Goal: Transaction & Acquisition: Purchase product/service

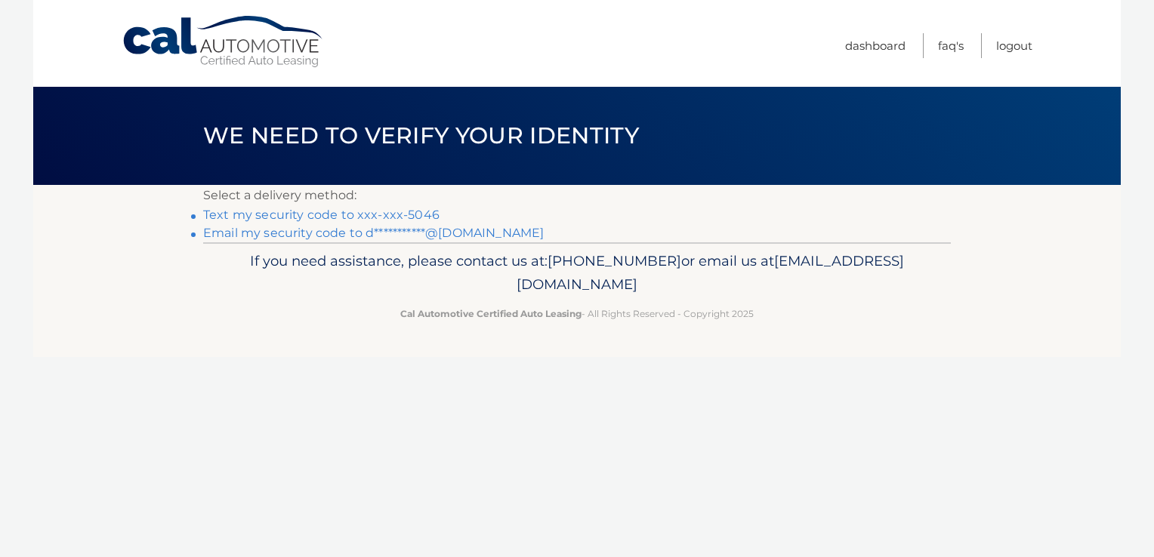
click at [401, 218] on link "Text my security code to xxx-xxx-5046" at bounding box center [321, 215] width 236 height 14
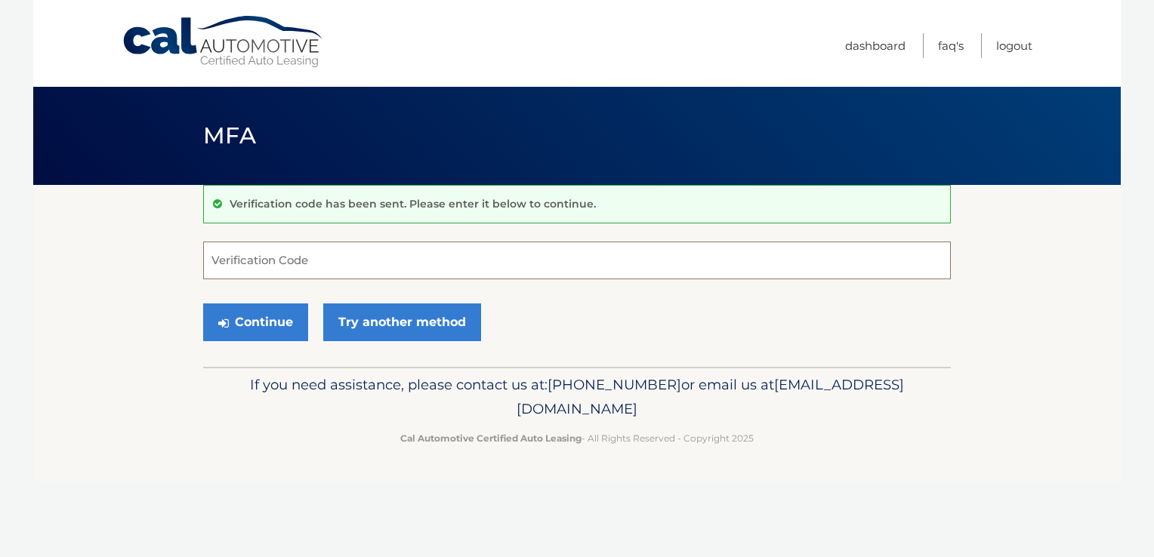
click at [375, 261] on input "Verification Code" at bounding box center [577, 261] width 748 height 38
type input "188910"
click at [203, 304] on button "Continue" at bounding box center [255, 323] width 105 height 38
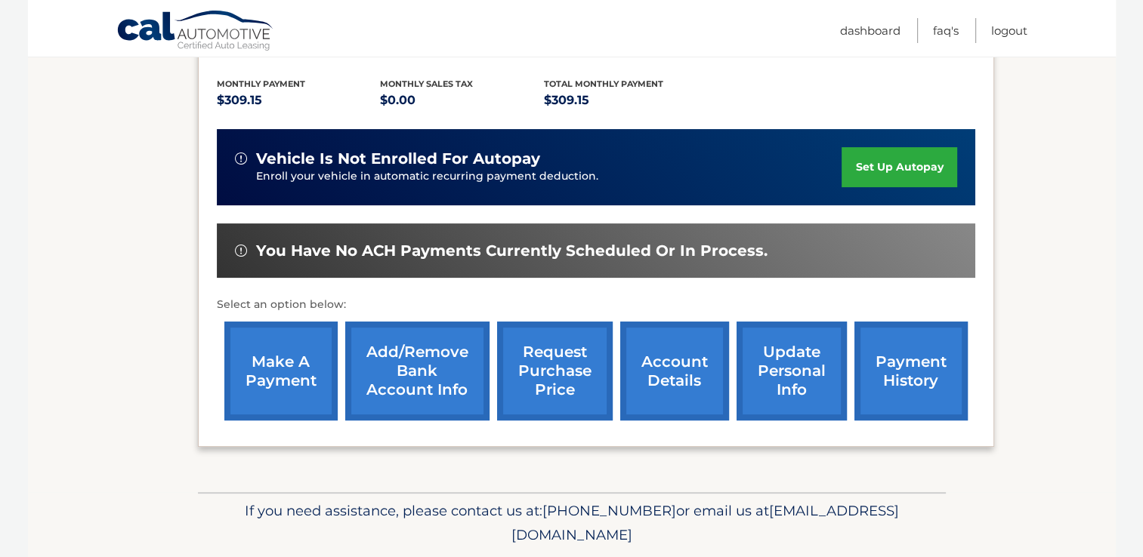
scroll to position [319, 0]
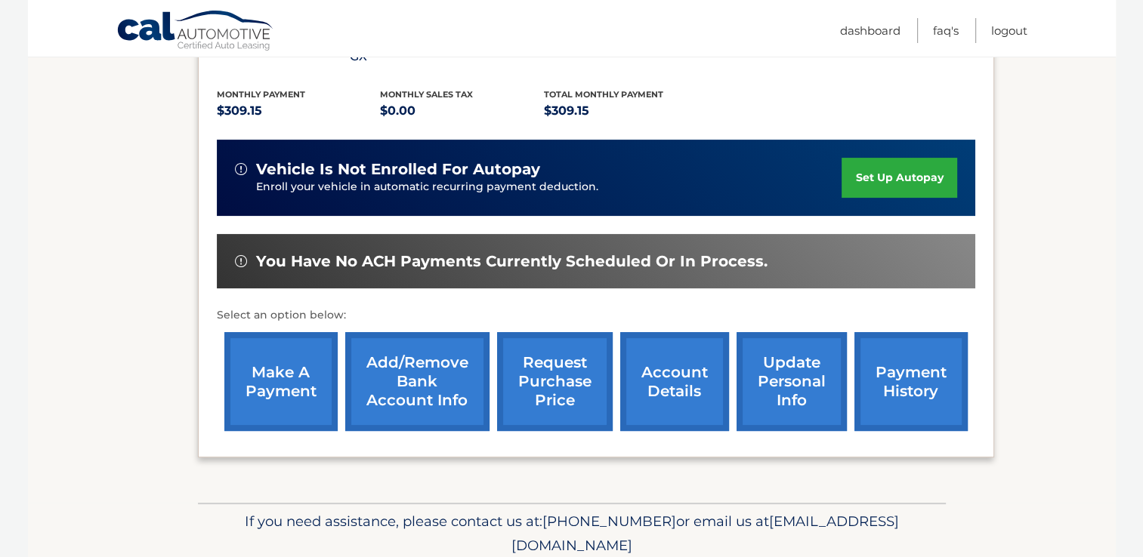
click at [275, 369] on link "make a payment" at bounding box center [280, 381] width 113 height 99
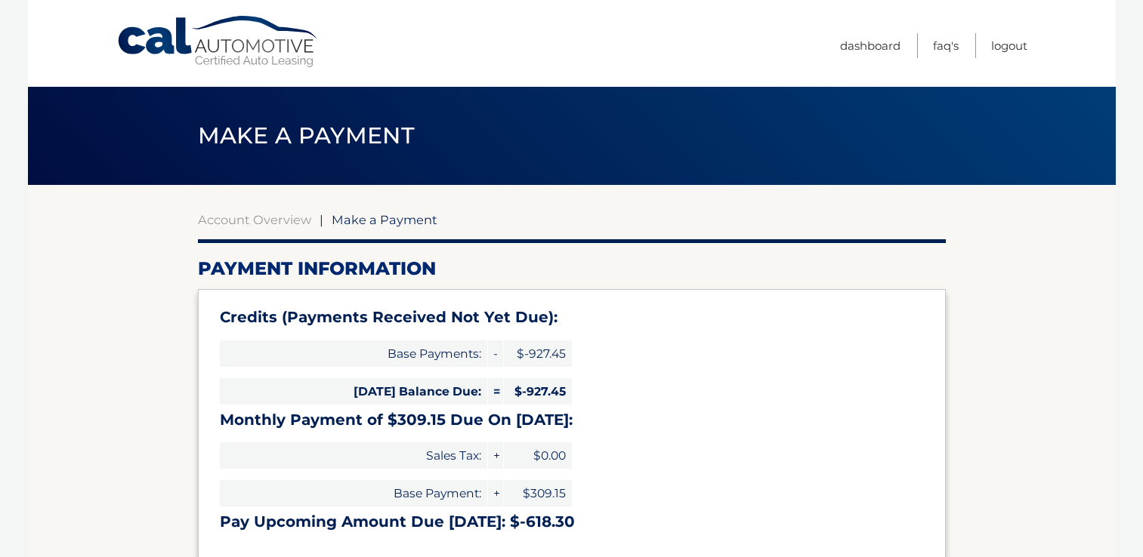
select select "NmRlZDExNjAtZTAwOC00MDY1LWJkYTEtZjJjNGExNWU5OWM1"
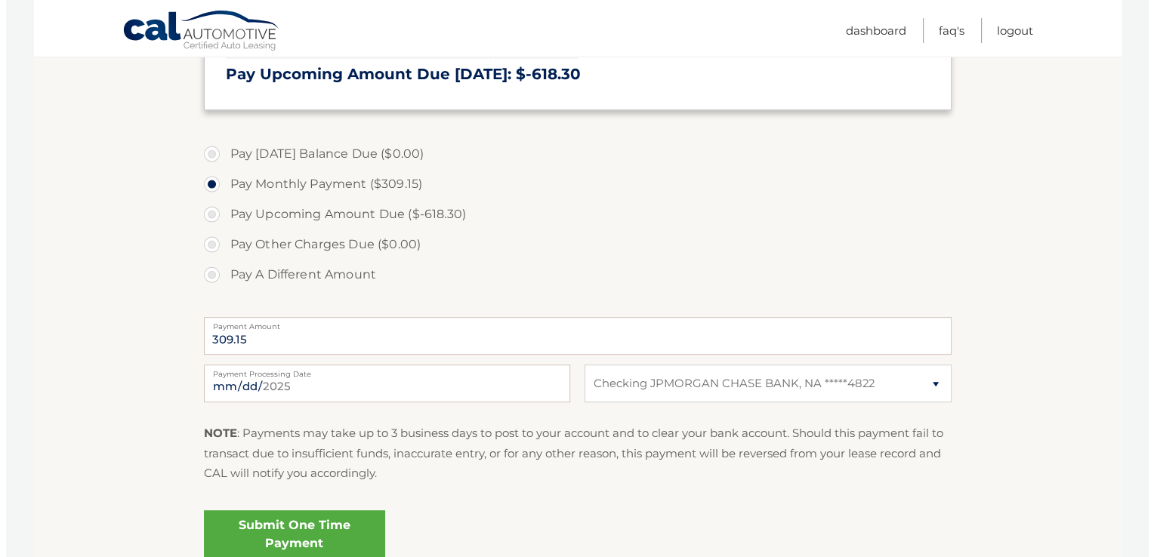
scroll to position [446, 0]
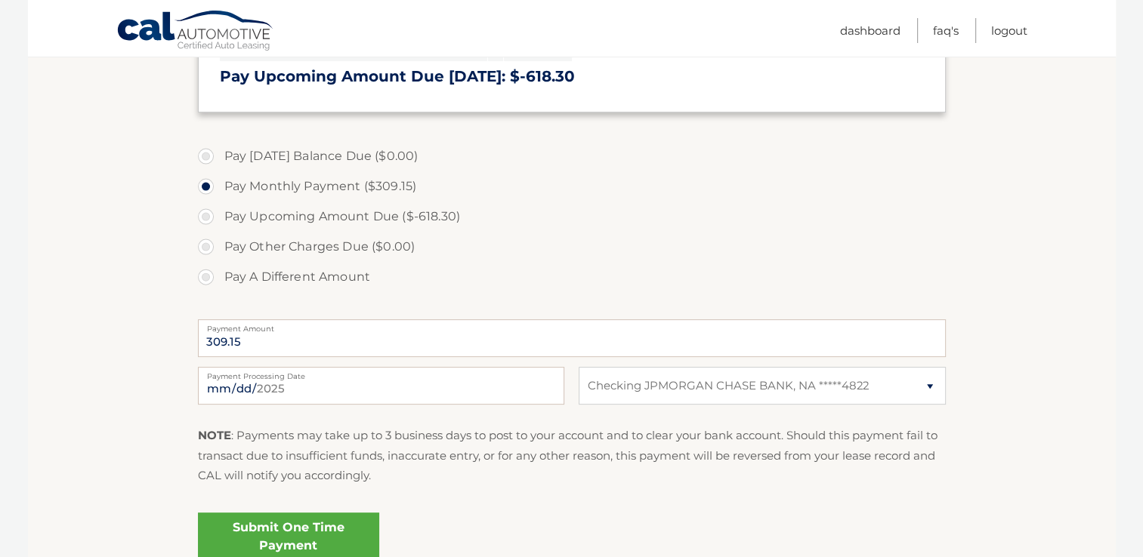
click at [338, 533] on link "Submit One Time Payment" at bounding box center [288, 537] width 181 height 48
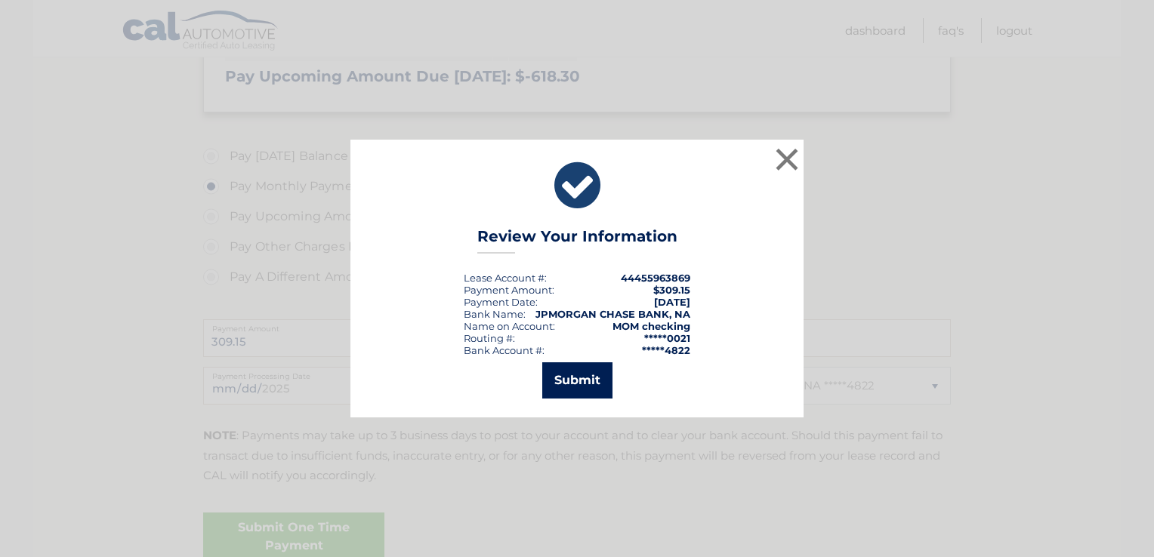
click at [579, 378] on button "Submit" at bounding box center [577, 381] width 70 height 36
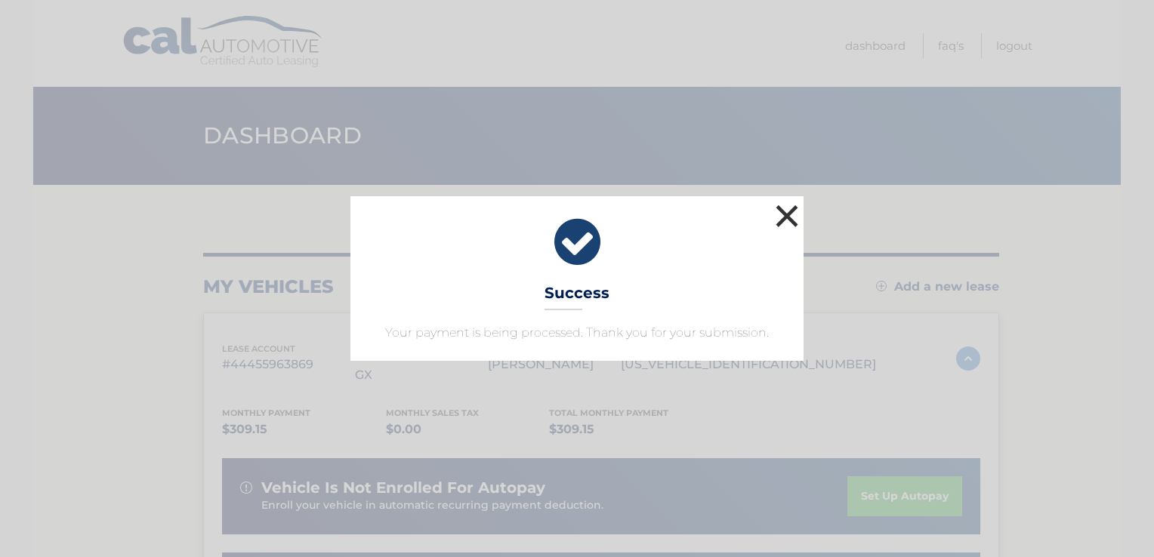
click at [801, 210] on button "×" at bounding box center [787, 216] width 30 height 30
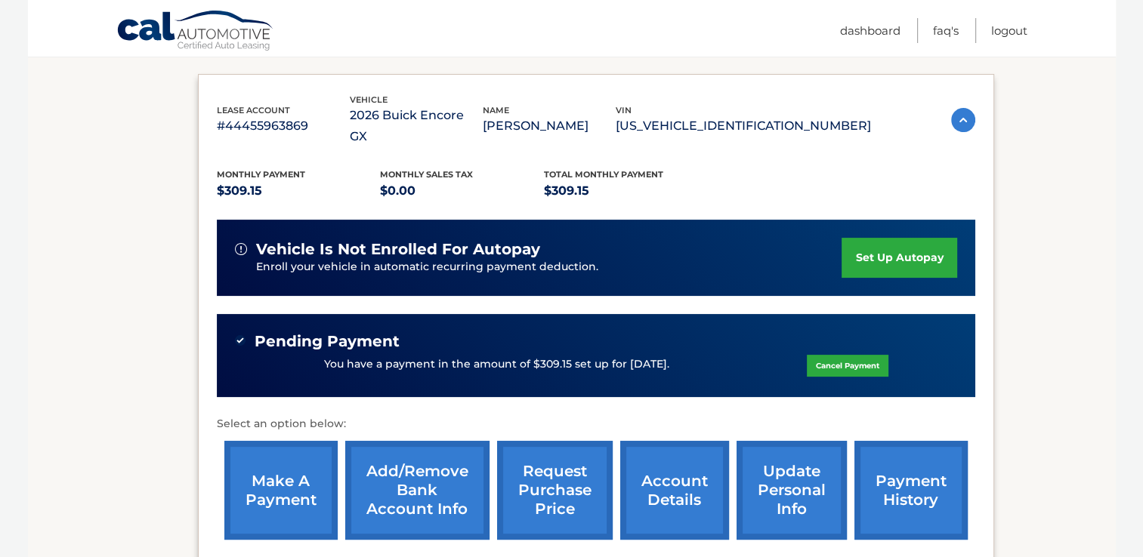
scroll to position [384, 0]
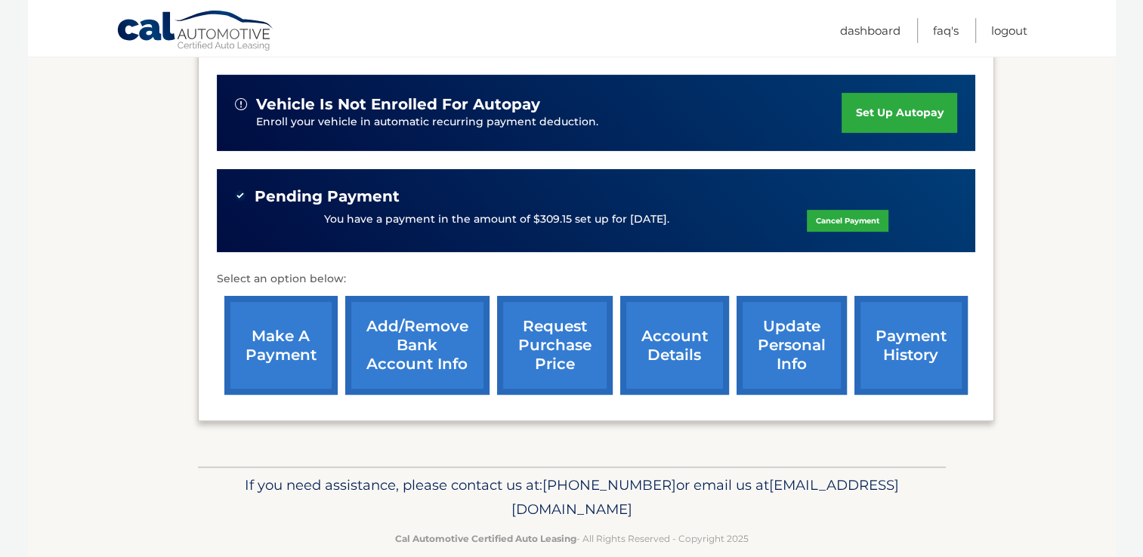
click at [905, 337] on link "payment history" at bounding box center [910, 345] width 113 height 99
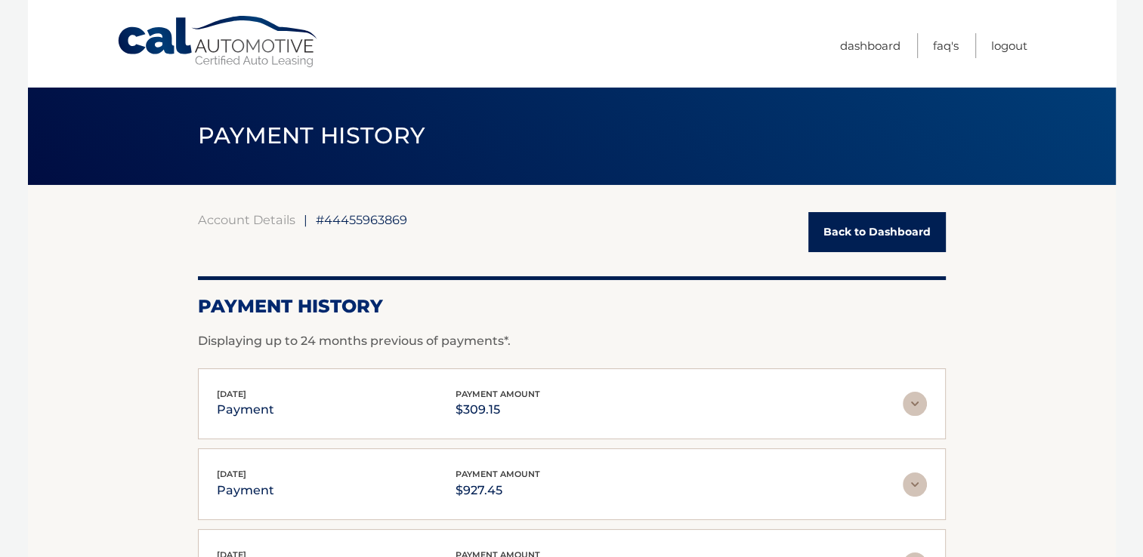
click at [919, 412] on img at bounding box center [915, 404] width 24 height 24
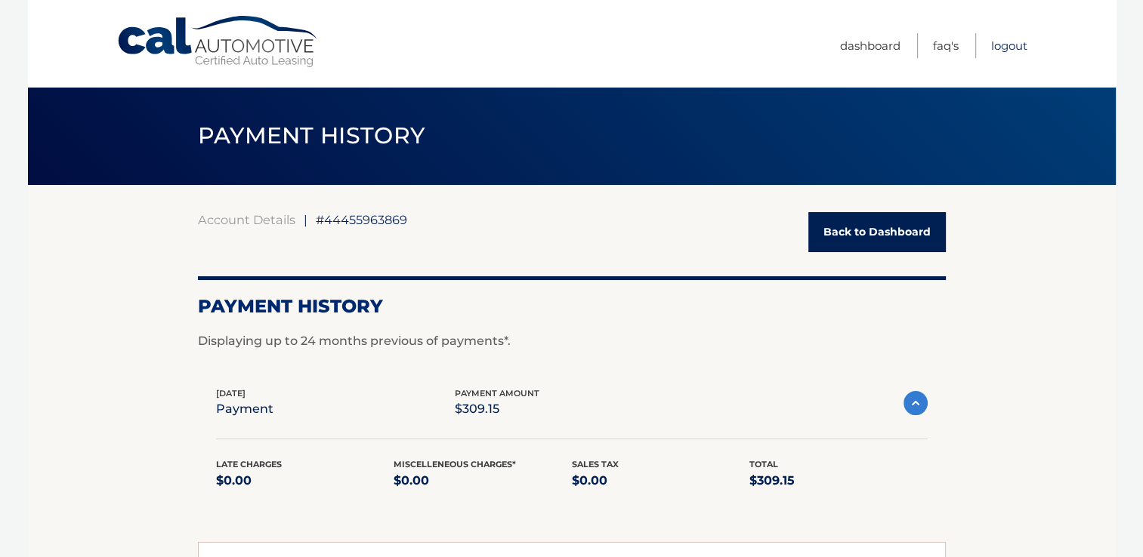
click at [1016, 41] on link "Logout" at bounding box center [1009, 45] width 36 height 25
